Goal: Task Accomplishment & Management: Manage account settings

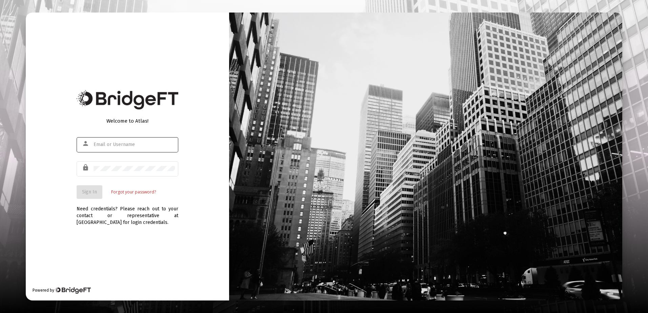
click at [90, 145] on div "person" at bounding box center [86, 144] width 13 height 12
type input "[PERSON_NAME][EMAIL_ADDRESS][DOMAIN_NAME]"
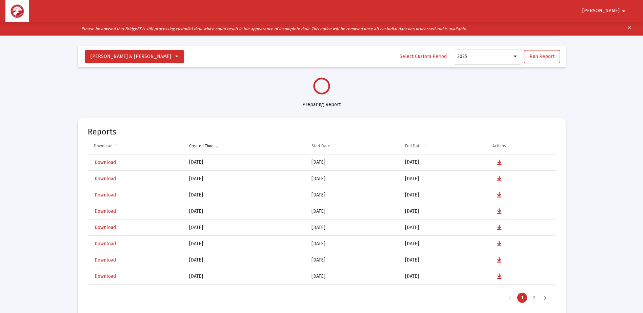
scroll to position [326, 0]
select select "View all"
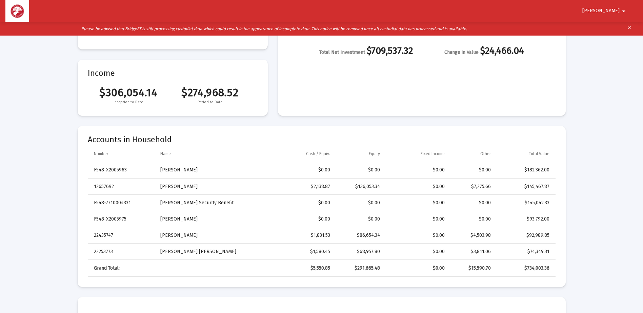
scroll to position [136, 0]
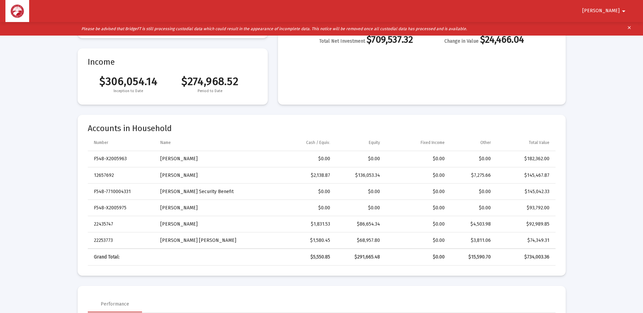
click at [611, 9] on span "[PERSON_NAME]" at bounding box center [601, 11] width 37 height 6
click at [614, 28] on button "Logout" at bounding box center [615, 29] width 38 height 16
